Goal: Communication & Community: Share content

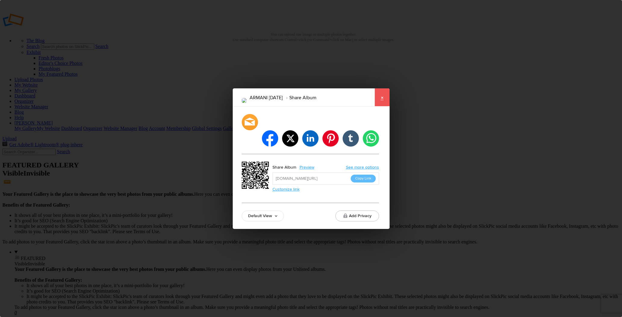
click at [382, 106] on link "×" at bounding box center [382, 97] width 15 height 18
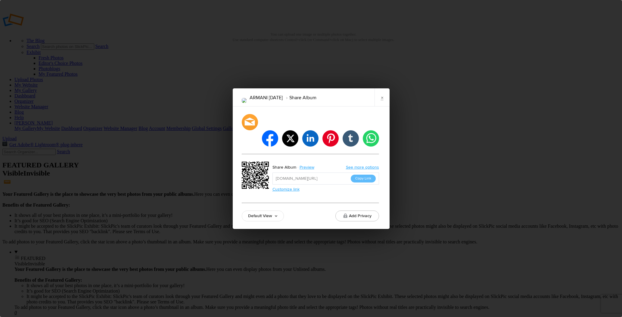
click at [361, 174] on button "Copy Link" at bounding box center [363, 178] width 25 height 8
click at [382, 103] on link "×" at bounding box center [382, 97] width 15 height 18
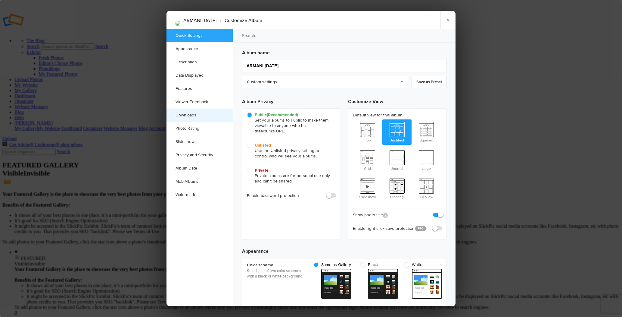
click at [201, 113] on link "Downloads" at bounding box center [200, 114] width 66 height 13
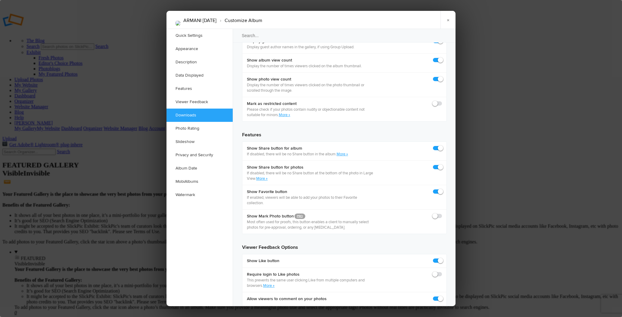
scroll to position [934, 0]
checkbox input "true"
click at [447, 18] on link "×" at bounding box center [448, 20] width 15 height 18
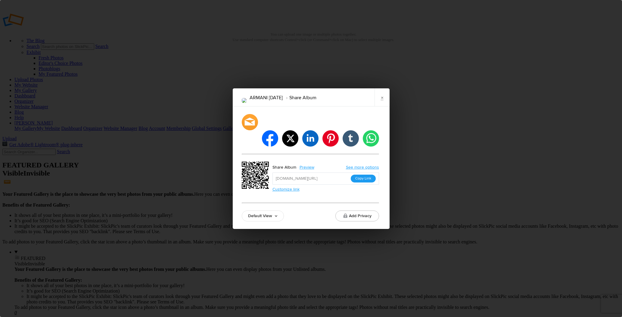
click at [369, 174] on button "Copy Link" at bounding box center [363, 178] width 25 height 8
click at [383, 104] on link "×" at bounding box center [382, 97] width 15 height 18
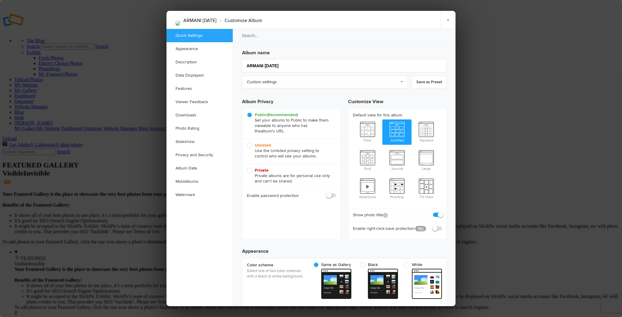
scroll to position [0, 0]
click at [198, 114] on link "Downloads" at bounding box center [200, 114] width 66 height 13
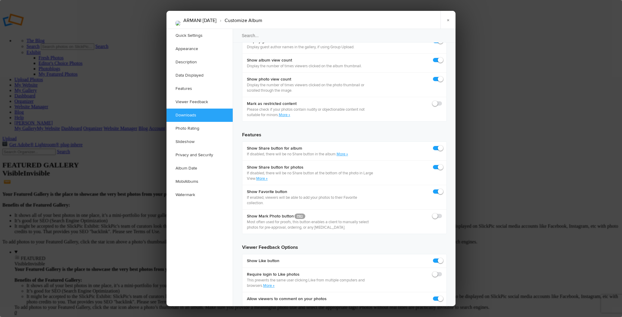
scroll to position [934, 0]
click at [450, 21] on link "×" at bounding box center [448, 20] width 15 height 18
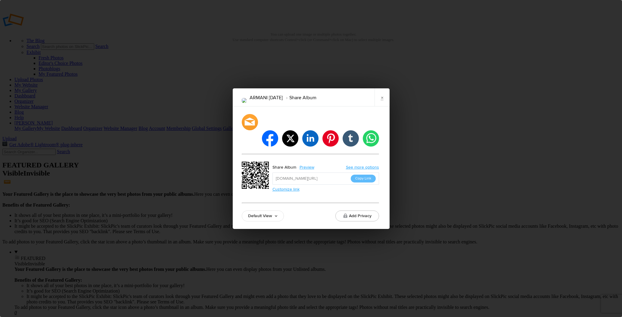
click at [361, 174] on button "Copy Link" at bounding box center [363, 178] width 25 height 8
click at [383, 104] on link "×" at bounding box center [382, 97] width 15 height 18
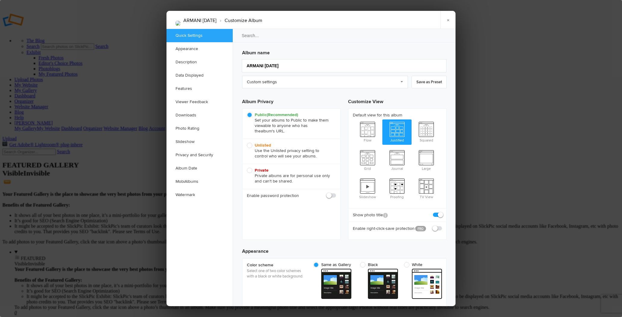
scroll to position [0, 0]
click at [202, 115] on link "Downloads" at bounding box center [200, 114] width 66 height 13
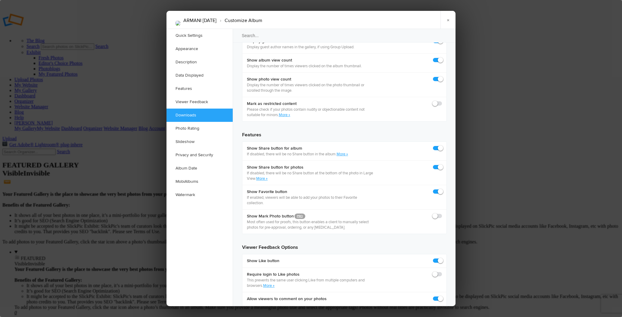
scroll to position [934, 0]
click at [450, 19] on link "×" at bounding box center [448, 20] width 15 height 18
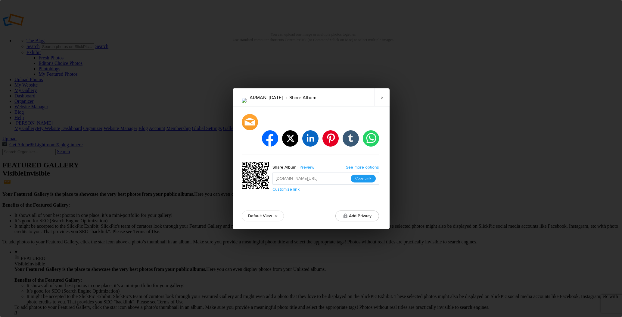
click at [366, 174] on button "Copy Link" at bounding box center [363, 178] width 25 height 8
